Goal: Task Accomplishment & Management: Manage account settings

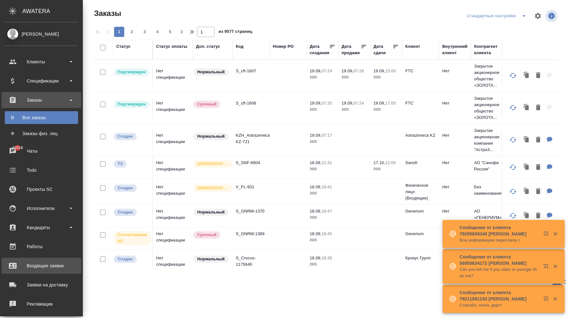
click at [59, 265] on div "Входящие заявки" at bounding box center [41, 266] width 73 height 10
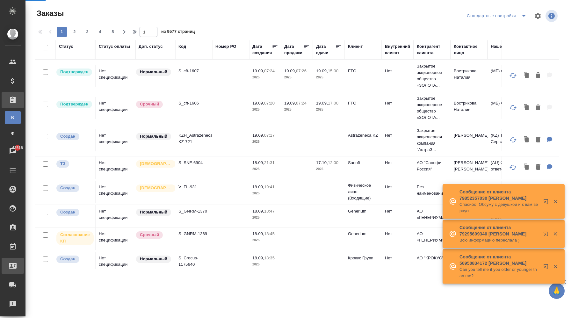
select select "RU"
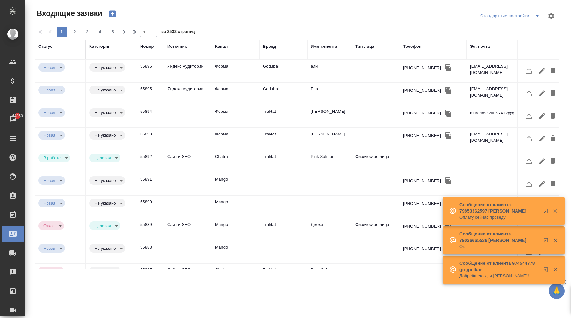
click at [275, 45] on div "Бренд" at bounding box center [269, 46] width 13 height 6
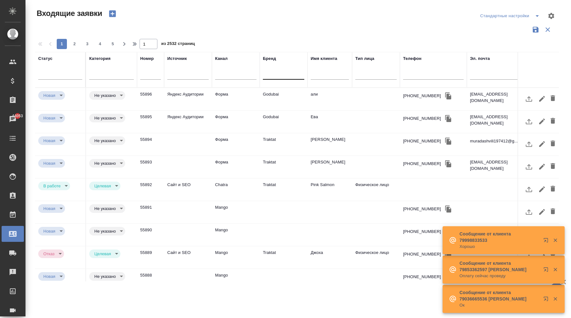
click at [276, 73] on div at bounding box center [283, 73] width 41 height 9
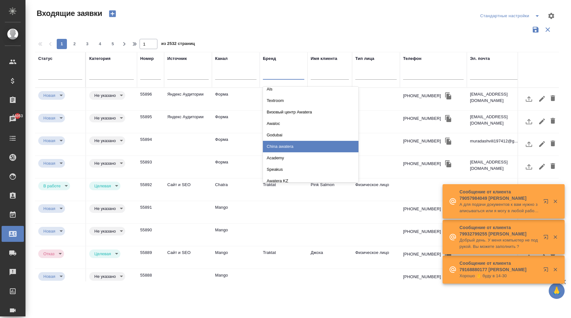
scroll to position [45, 0]
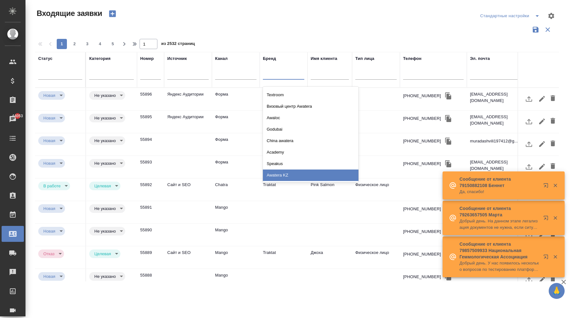
click at [294, 171] on div "Awatera KZ" at bounding box center [311, 175] width 96 height 11
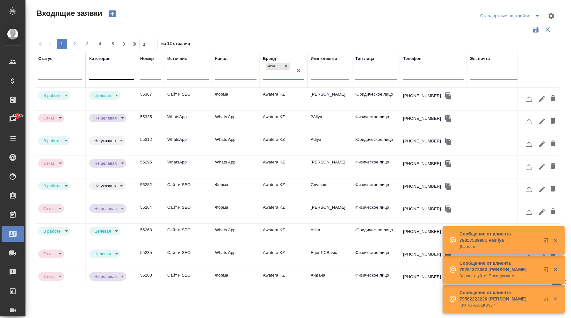
click at [118, 76] on div at bounding box center [111, 73] width 45 height 9
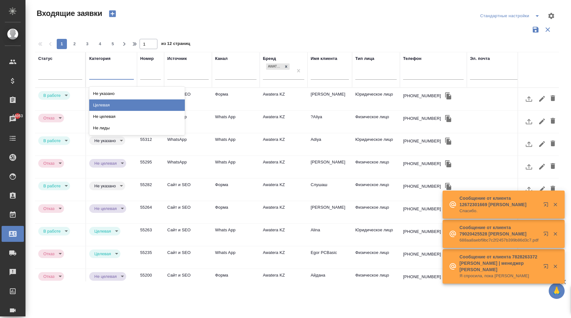
click at [103, 102] on div "Целевая" at bounding box center [137, 104] width 96 height 11
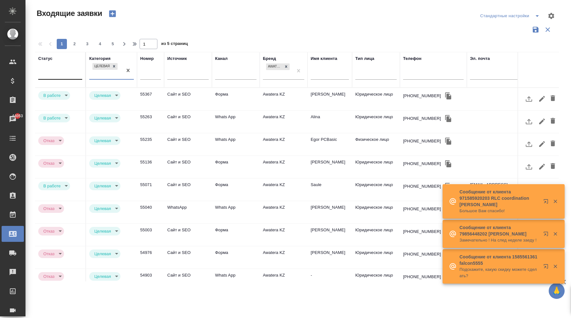
click at [76, 75] on div at bounding box center [60, 73] width 44 height 9
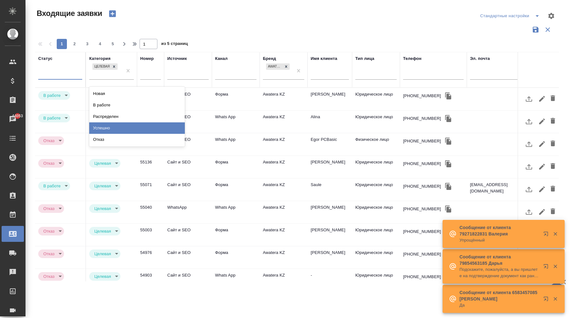
click at [113, 133] on div "Успешно" at bounding box center [137, 127] width 96 height 11
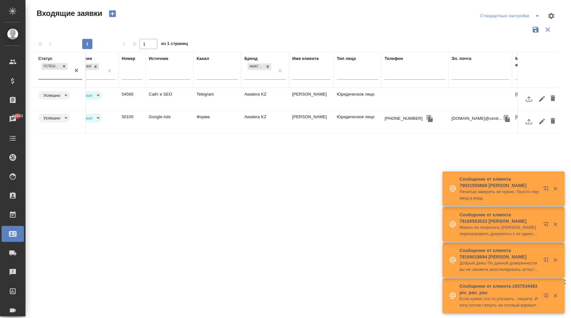
scroll to position [0, 0]
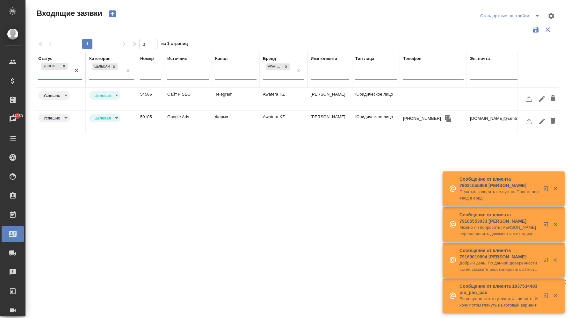
click at [58, 74] on div "Успешно" at bounding box center [54, 70] width 33 height 17
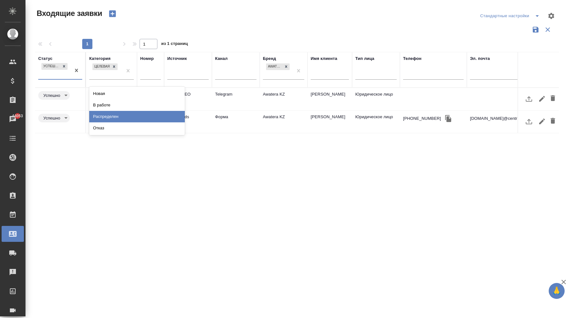
click at [119, 113] on div "Распределен" at bounding box center [137, 116] width 96 height 11
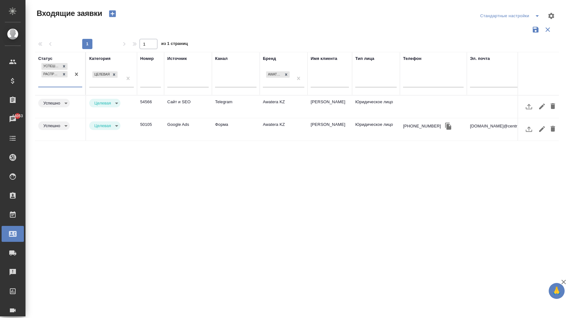
click at [67, 83] on div "Успешно Распределен" at bounding box center [54, 74] width 33 height 25
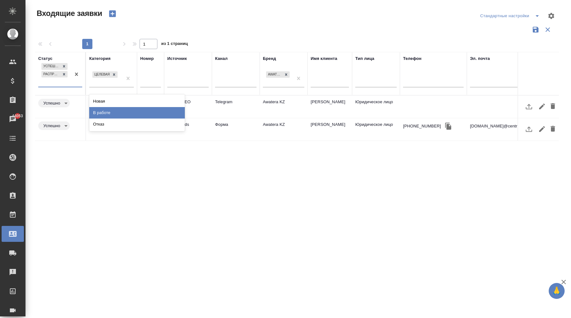
click at [108, 112] on div "В работе" at bounding box center [137, 112] width 96 height 11
